Goal: Task Accomplishment & Management: Use online tool/utility

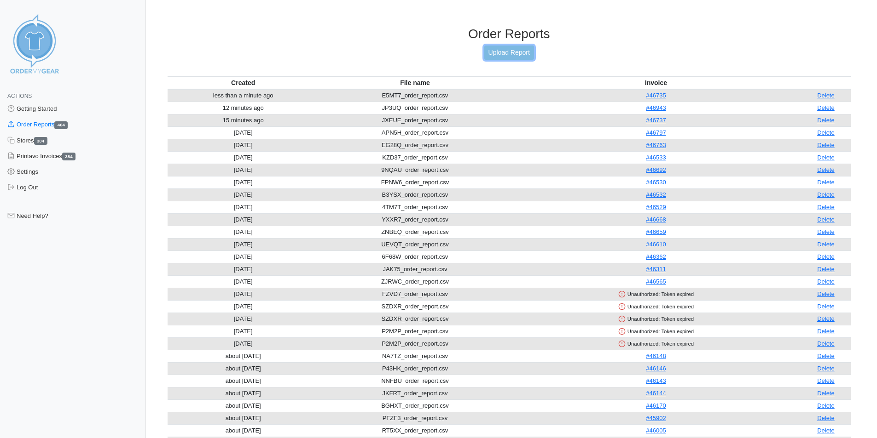
drag, startPoint x: 532, startPoint y: 53, endPoint x: 505, endPoint y: 52, distance: 26.8
click at [532, 53] on link "Upload Report" at bounding box center [509, 53] width 50 height 14
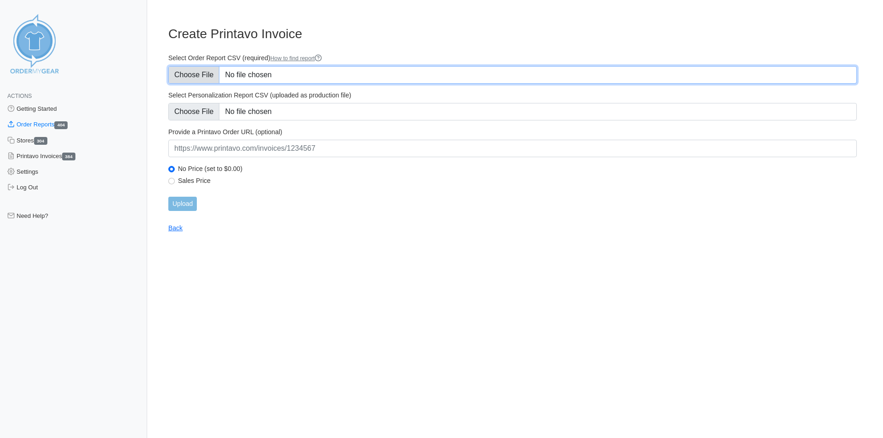
click at [193, 69] on input "Select Order Report CSV (required) How to find report" at bounding box center [512, 74] width 689 height 17
type input "C:\fakepath\YGH7M_order_report.csv"
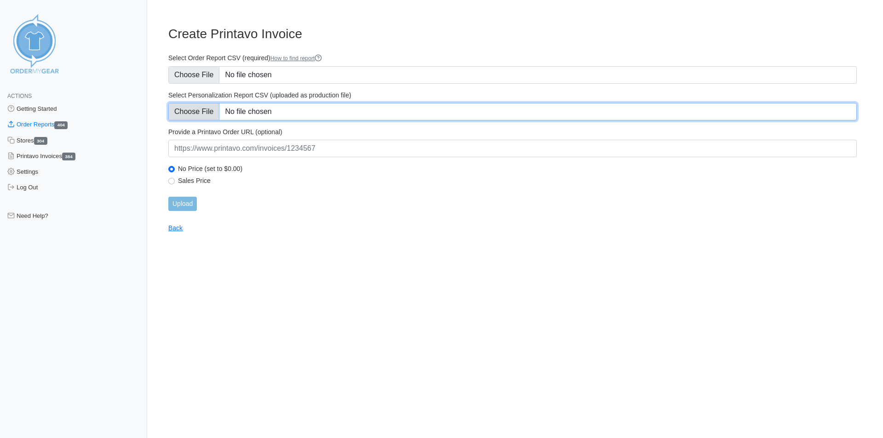
click at [196, 106] on input "Select Personalization Report CSV (uploaded as production file)" at bounding box center [512, 111] width 689 height 17
type input "C:\fakepath\YGH7M_personalization_report.csv"
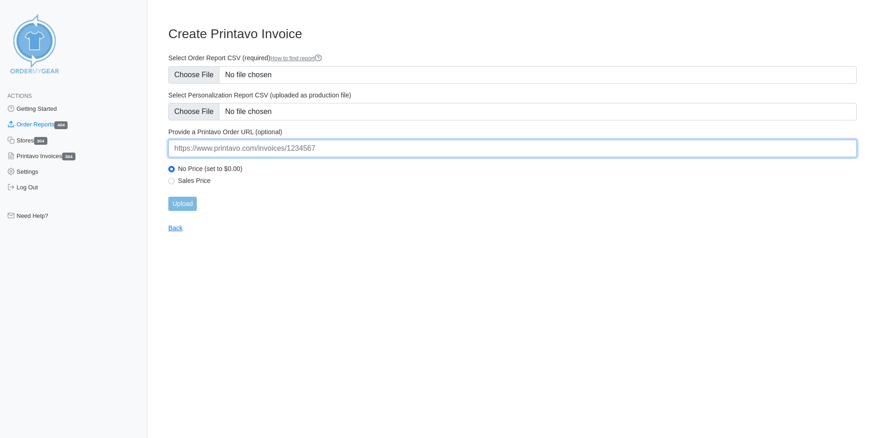
click at [201, 156] on input "url" at bounding box center [512, 148] width 689 height 17
paste input "[URL][DOMAIN_NAME]"
type input "[URL][DOMAIN_NAME]"
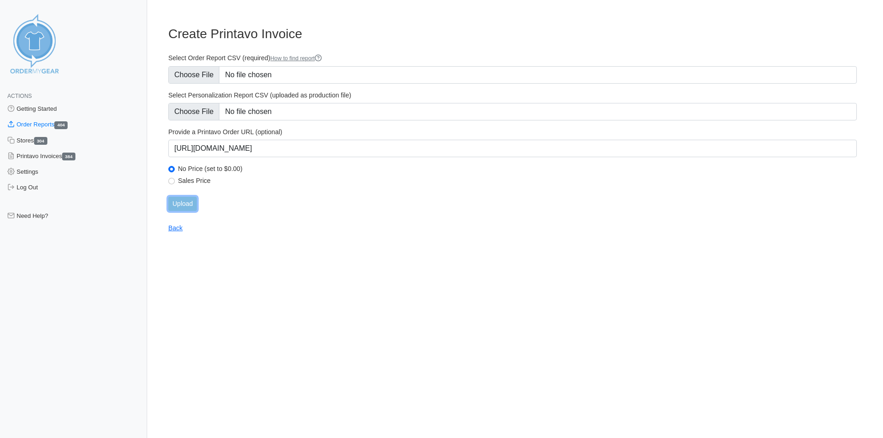
click at [173, 205] on input "Upload" at bounding box center [182, 204] width 29 height 14
